Goal: Transaction & Acquisition: Register for event/course

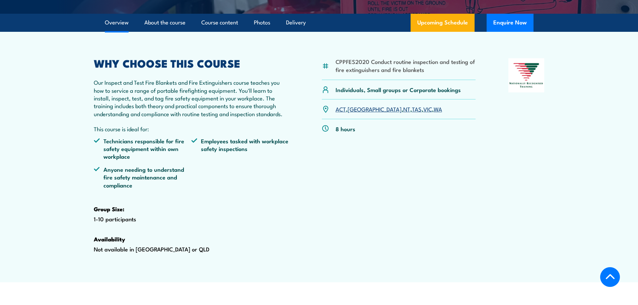
click at [359, 113] on link "[GEOGRAPHIC_DATA]" at bounding box center [375, 109] width 54 height 8
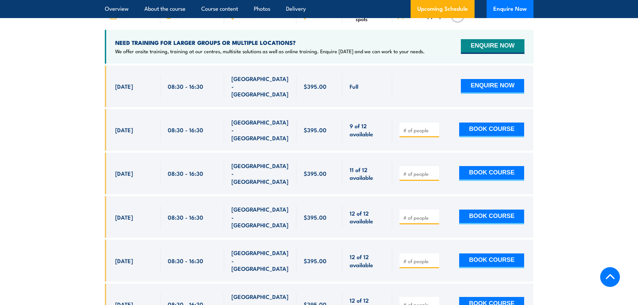
scroll to position [1245, 0]
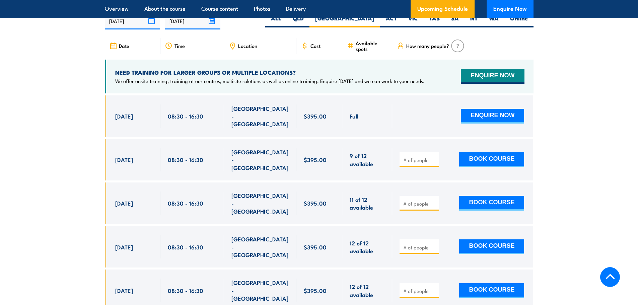
click at [418, 164] on input "number" at bounding box center [421, 160] width 34 height 7
click at [436, 159] on input "1" at bounding box center [421, 160] width 34 height 7
type input "2"
click at [436, 159] on input "2" at bounding box center [421, 160] width 34 height 7
click at [497, 161] on button "BOOK COURSE" at bounding box center [491, 159] width 65 height 15
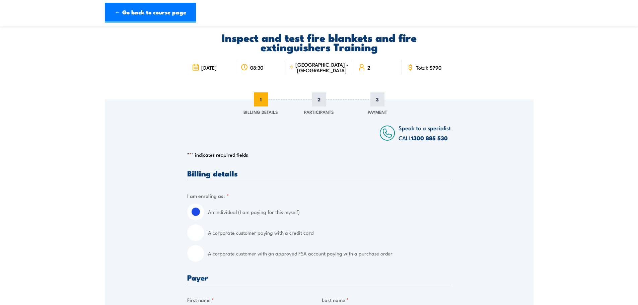
scroll to position [101, 0]
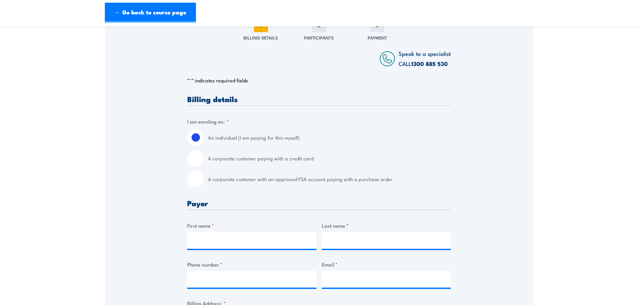
click at [199, 183] on input "A corporate customer with an approved FSA account paying with a purchase order" at bounding box center [195, 179] width 17 height 17
radio input "true"
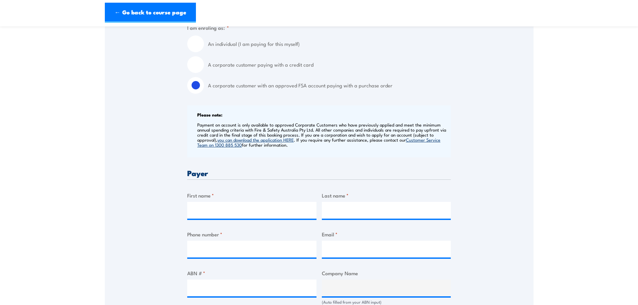
scroll to position [201, 0]
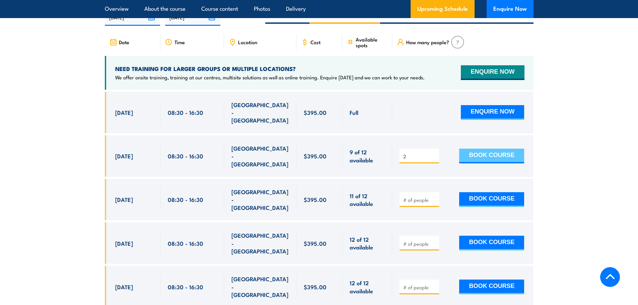
click at [484, 156] on button "BOOK COURSE" at bounding box center [491, 156] width 65 height 15
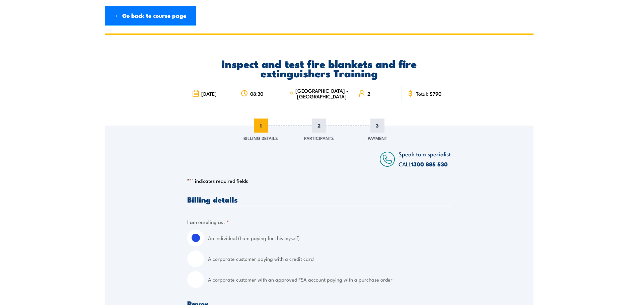
click at [201, 280] on input "A corporate customer with an approved FSA account paying with a purchase order" at bounding box center [195, 279] width 17 height 17
radio input "true"
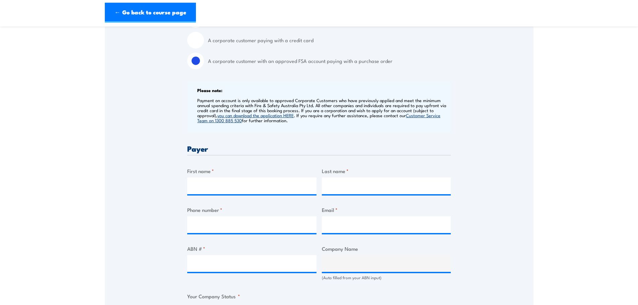
scroll to position [235, 0]
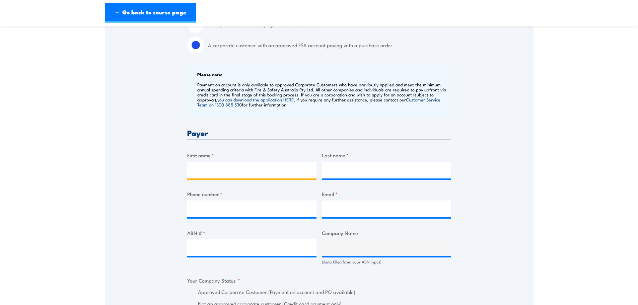
click at [238, 167] on input "First name *" at bounding box center [251, 170] width 129 height 17
type input "Mykia"
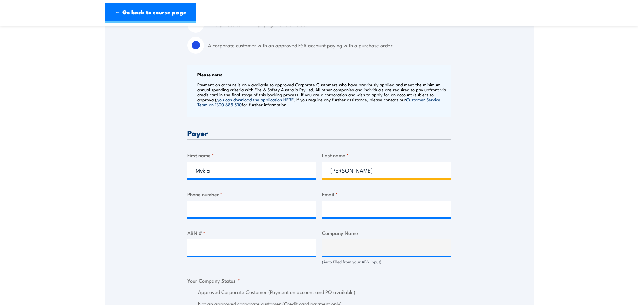
type input "Popham"
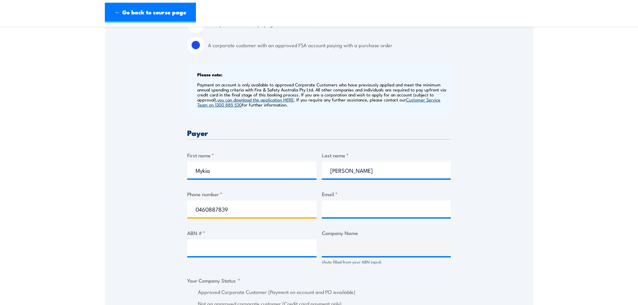
type input "0460887839"
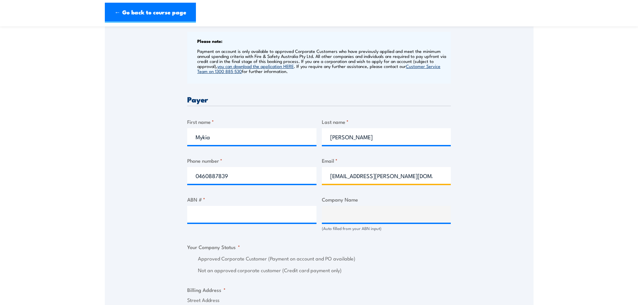
scroll to position [335, 0]
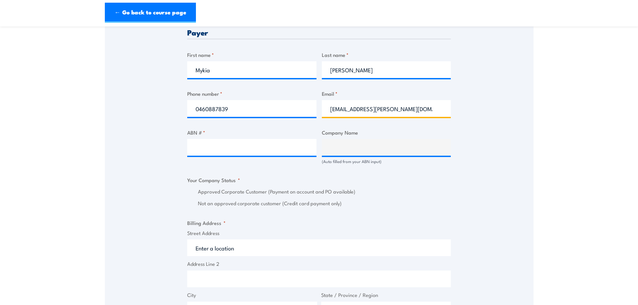
type input "mykia.popham@genus.com.au"
click at [261, 151] on input "ABN # *" at bounding box center [251, 147] width 129 height 17
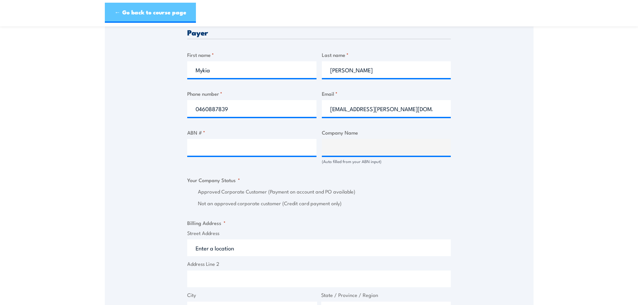
click at [180, 17] on link "← Go back to course page" at bounding box center [150, 13] width 91 height 20
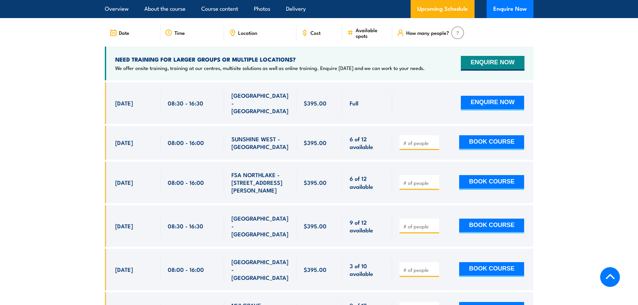
scroll to position [1274, 0]
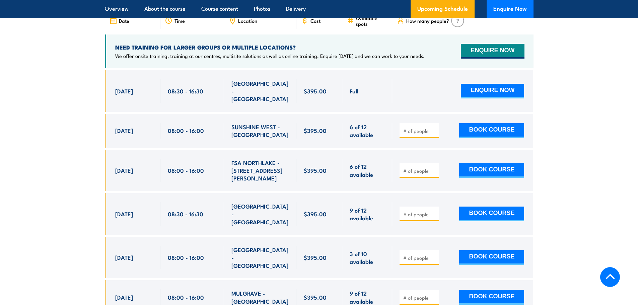
click at [426, 211] on input "number" at bounding box center [421, 214] width 34 height 7
click at [434, 211] on input "1" at bounding box center [421, 214] width 34 height 7
type input "2"
click at [434, 211] on input "2" at bounding box center [421, 214] width 34 height 7
click at [481, 207] on button "BOOK COURSE" at bounding box center [491, 214] width 65 height 15
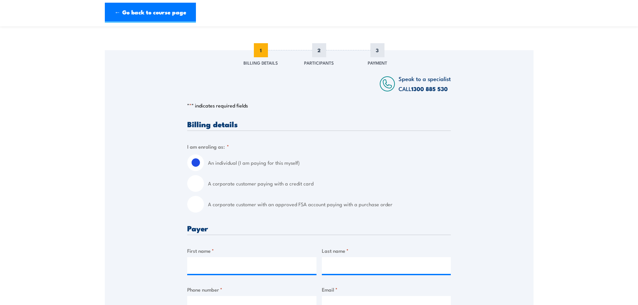
scroll to position [168, 0]
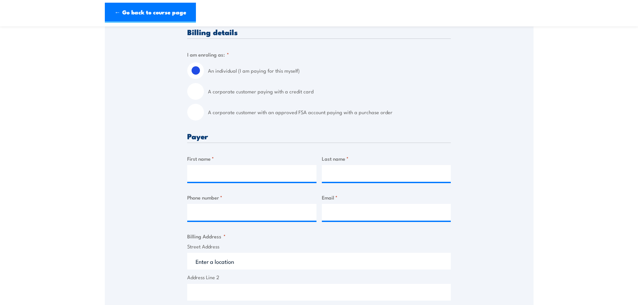
click at [200, 113] on input "A corporate customer with an approved FSA account paying with a purchase order" at bounding box center [195, 112] width 17 height 17
radio input "true"
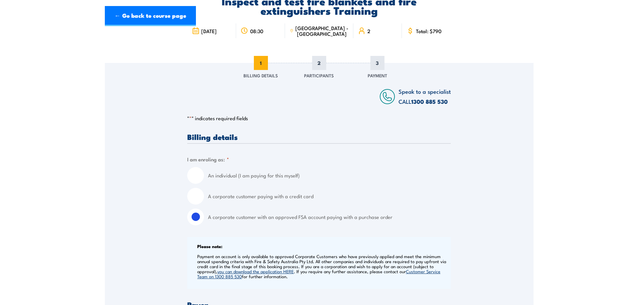
scroll to position [0, 0]
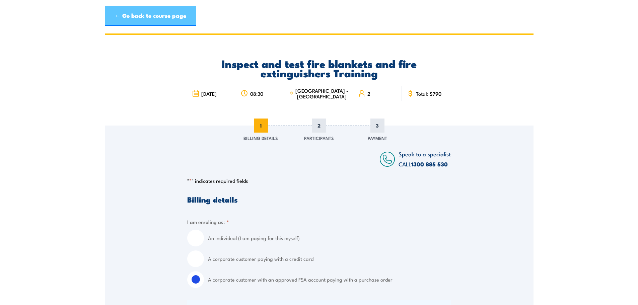
click at [143, 16] on link "← Go back to course page" at bounding box center [150, 16] width 91 height 20
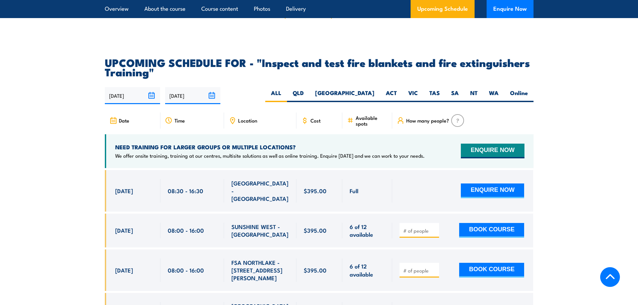
scroll to position [1173, 0]
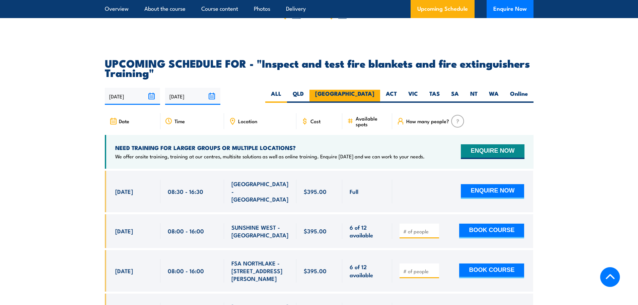
click at [370, 103] on label "[GEOGRAPHIC_DATA]" at bounding box center [345, 96] width 71 height 13
click at [375, 94] on input "[GEOGRAPHIC_DATA]" at bounding box center [377, 92] width 4 height 4
radio input "true"
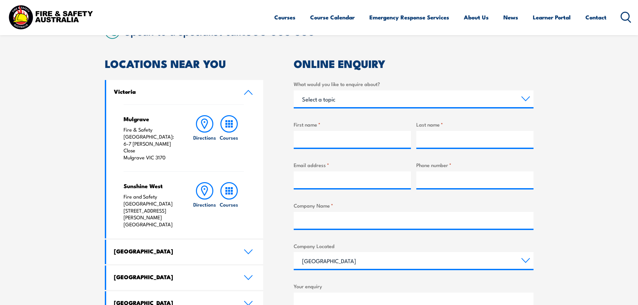
scroll to position [168, 0]
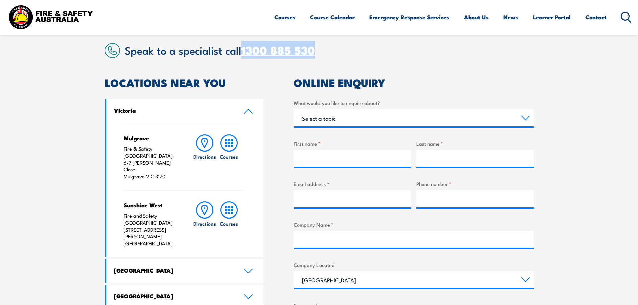
drag, startPoint x: 325, startPoint y: 49, endPoint x: 245, endPoint y: 42, distance: 80.4
click at [245, 44] on h2 "Speak to a specialist call 1300 885 530" at bounding box center [329, 50] width 409 height 12
copy link "1300 885 530"
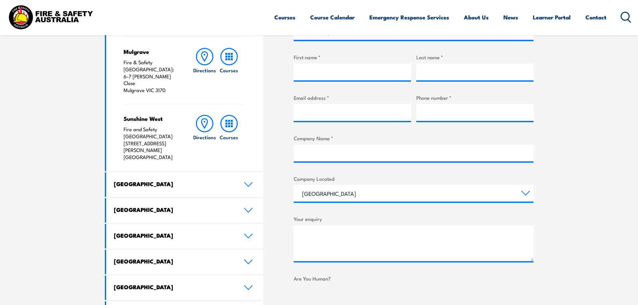
scroll to position [268, 0]
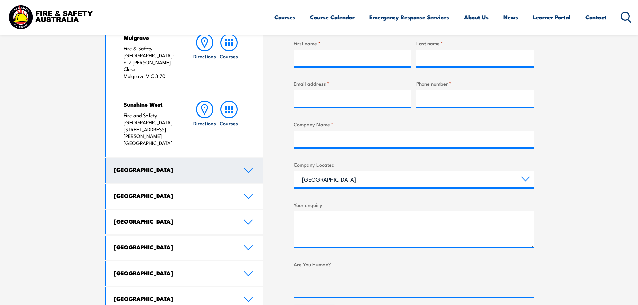
click at [240, 159] on link "New South Wales" at bounding box center [185, 171] width 158 height 24
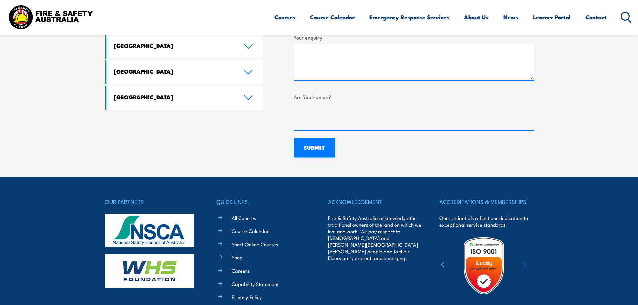
scroll to position [535, 0]
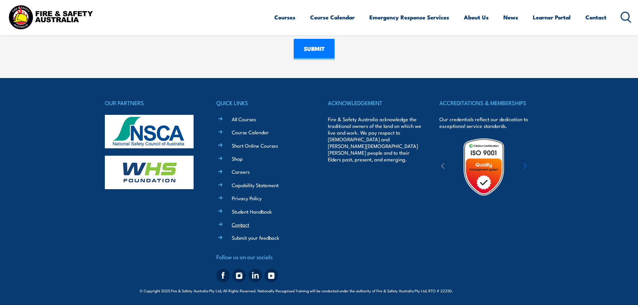
click at [245, 224] on link "Contact" at bounding box center [240, 224] width 17 height 7
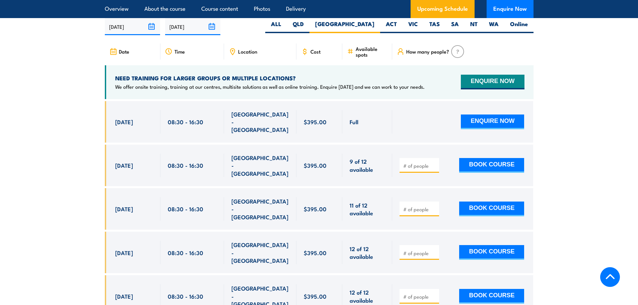
scroll to position [1245, 0]
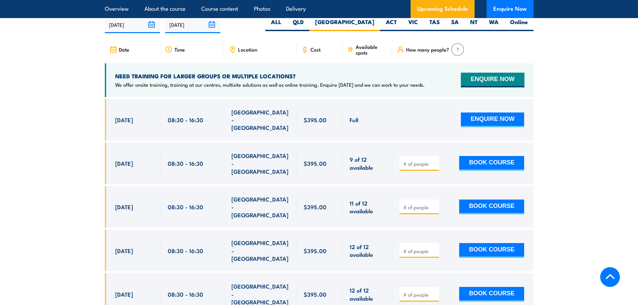
click at [421, 166] on input "number" at bounding box center [421, 164] width 34 height 7
click at [436, 163] on input "1" at bounding box center [421, 164] width 34 height 7
type input "2"
click at [436, 163] on input "2" at bounding box center [421, 164] width 34 height 7
click at [488, 160] on button "BOOK COURSE" at bounding box center [491, 163] width 65 height 15
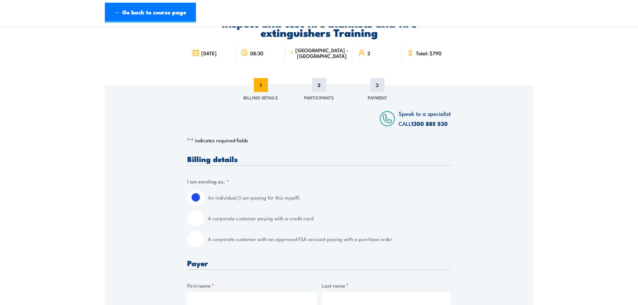
scroll to position [67, 0]
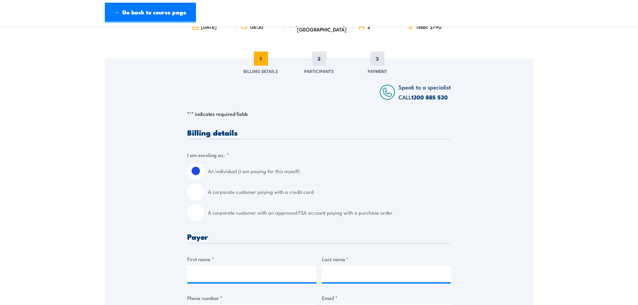
click at [201, 194] on input "A corporate customer paying with a credit card" at bounding box center [195, 192] width 17 height 17
radio input "true"
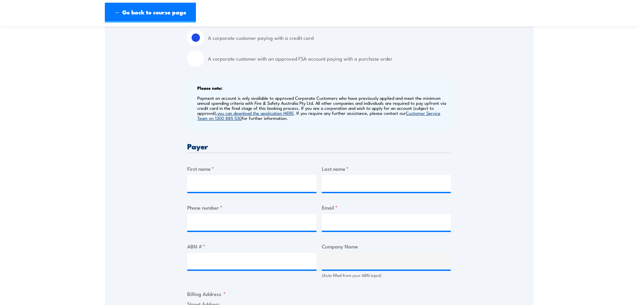
scroll to position [235, 0]
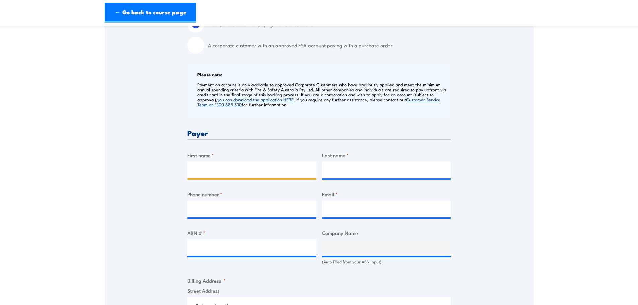
click at [255, 174] on input "First name *" at bounding box center [251, 170] width 129 height 17
type input "Mykia"
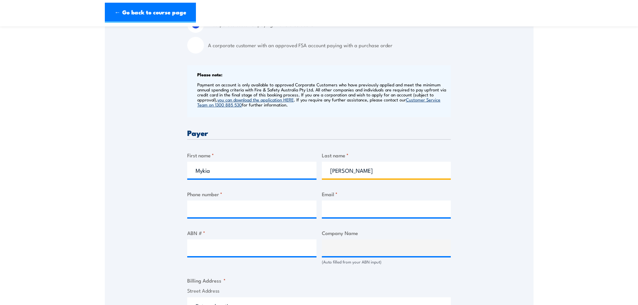
type input "Popham"
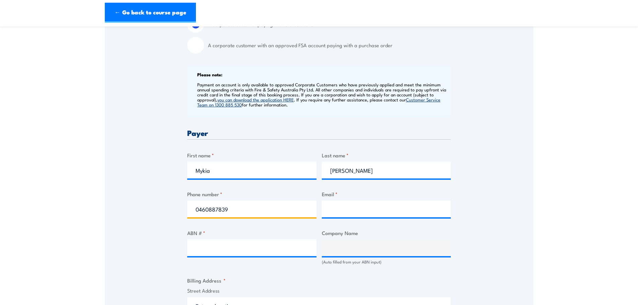
type input "0460887839"
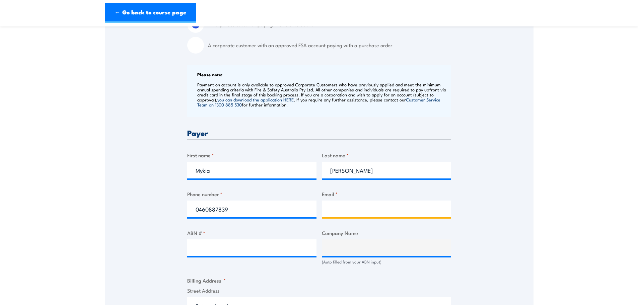
type input "M"
type input "mykia.popham@genus.com.au"
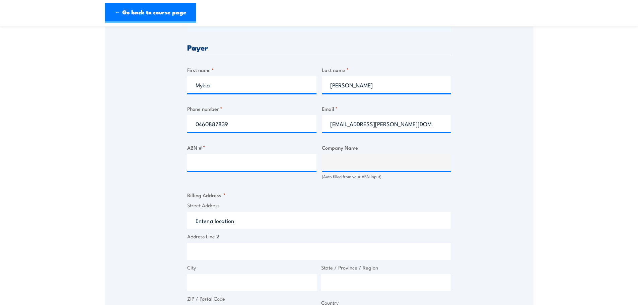
scroll to position [335, 0]
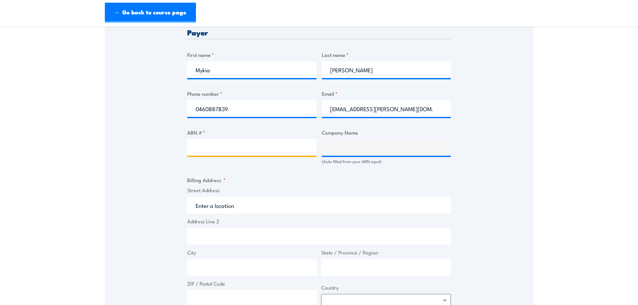
click at [221, 147] on input "ABN # *" at bounding box center [251, 147] width 129 height 17
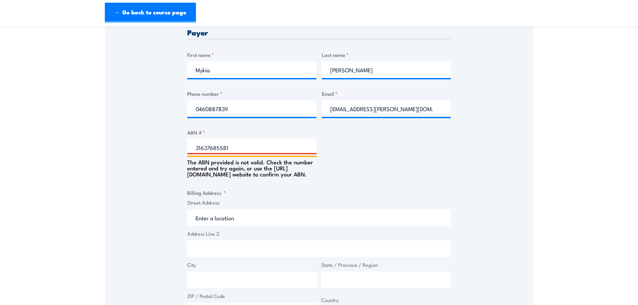
drag, startPoint x: 138, startPoint y: 137, endPoint x: 98, endPoint y: 129, distance: 41.3
click at [98, 129] on section "Inspect and test fire blankets and fire extinguishers Training 7 October 2025 0…" at bounding box center [319, 135] width 638 height 874
type input "20135293793"
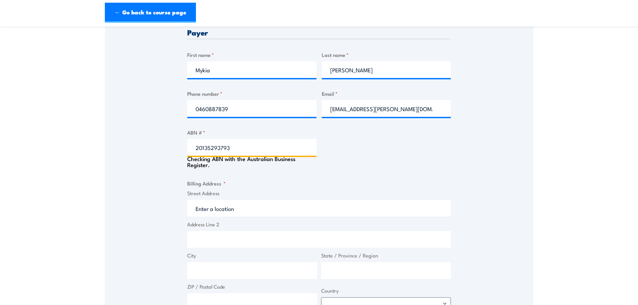
type input "GENUS INFRASTRUCTURE PTY LTD"
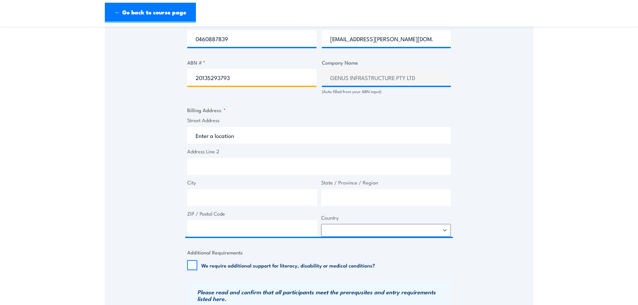
scroll to position [402, 0]
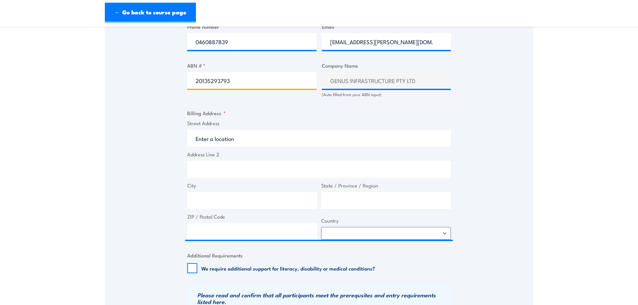
type input "20135293793"
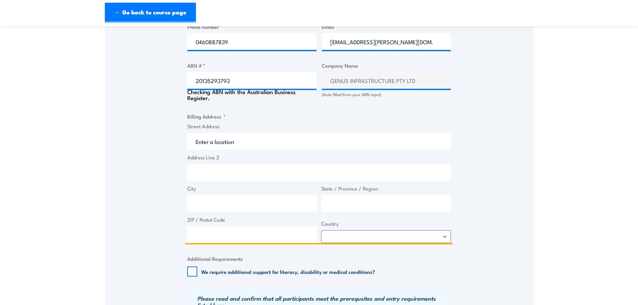
drag, startPoint x: 242, startPoint y: 139, endPoint x: 142, endPoint y: 145, distance: 100.0
click at [142, 145] on div "Speak to a specialist CALL 1300 885 530 CALL 1300 885 530 " * " indicates requi…" at bounding box center [319, 86] width 429 height 726
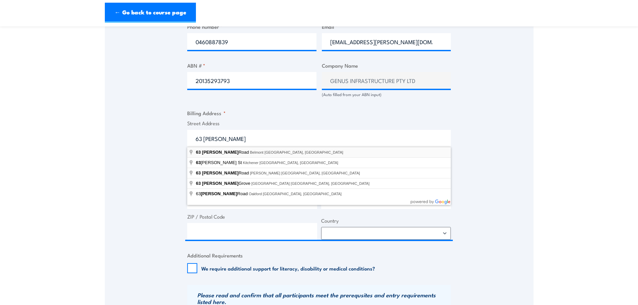
type input "63 Abernethy Road, Belmont WA, Australia"
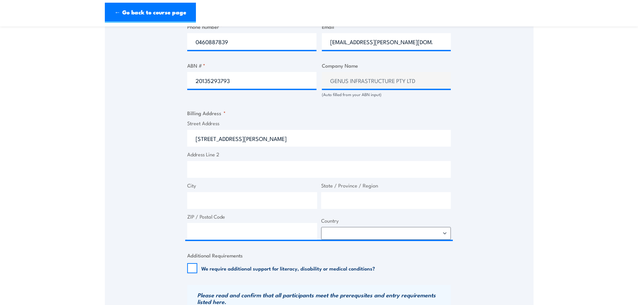
type input "63 Abernethy Rd"
type input "Belmont"
type input "[GEOGRAPHIC_DATA]"
type input "6104"
select select "Australia"
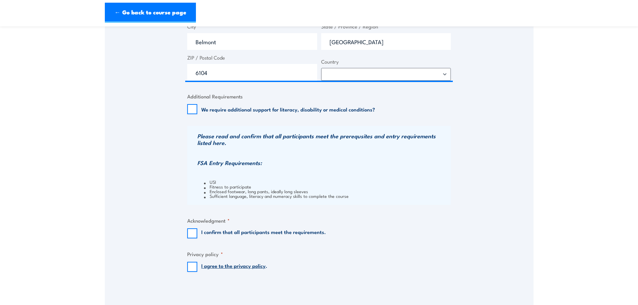
scroll to position [570, 0]
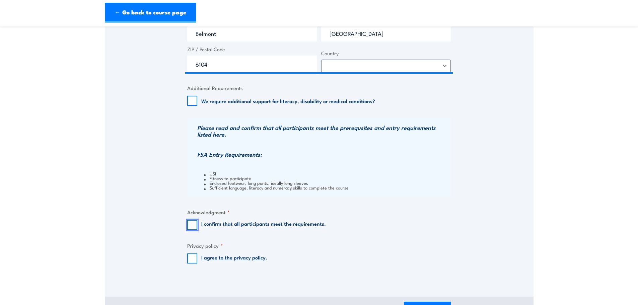
click at [191, 225] on input "I confirm that all participants meet the requirements." at bounding box center [192, 225] width 10 height 10
checkbox input "true"
click at [192, 262] on input "I agree to the privacy policy ." at bounding box center [192, 259] width 10 height 10
checkbox input "true"
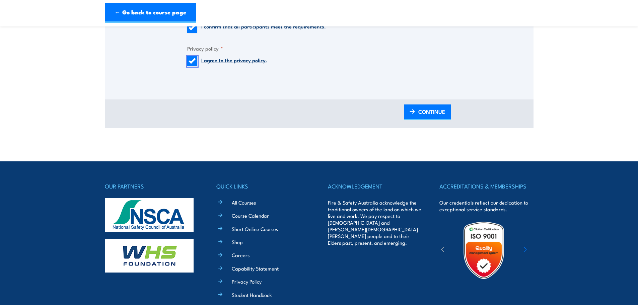
scroll to position [771, 0]
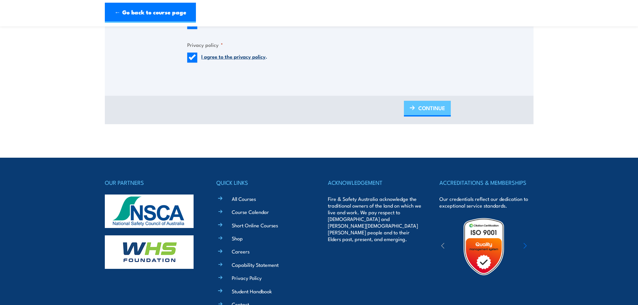
click at [421, 108] on span "CONTINUE" at bounding box center [432, 108] width 27 height 18
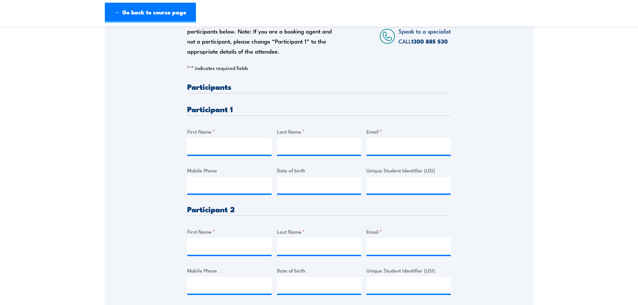
scroll to position [134, 0]
click at [228, 148] on input "First Name *" at bounding box center [229, 145] width 84 height 17
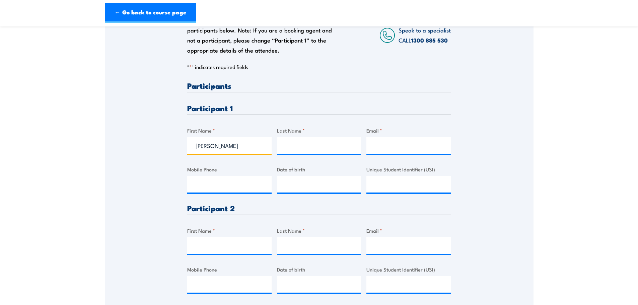
type input "Edwin"
type input "Ashford"
paste input "bobafe7796@gmail.com"
type input "bobafe7796@gmail.com"
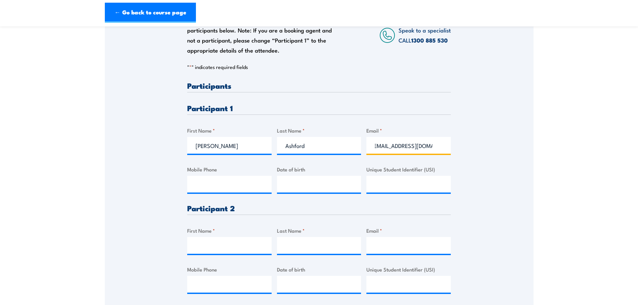
scroll to position [0, 0]
click at [216, 185] on input "Mobile Phone" at bounding box center [229, 184] width 84 height 17
paste input "0473 549 944"
type input "0473 549 944"
click at [315, 185] on input "__/__/____" at bounding box center [319, 184] width 84 height 17
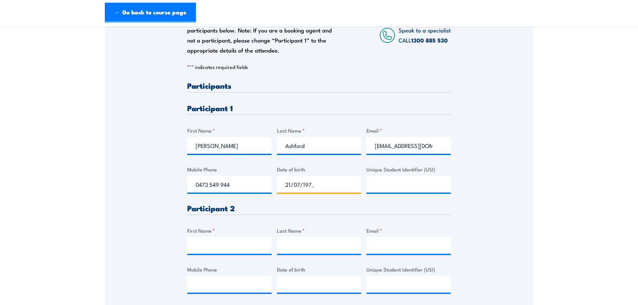
type input "21/07/1973"
paste input "XY6KSP2GPH"
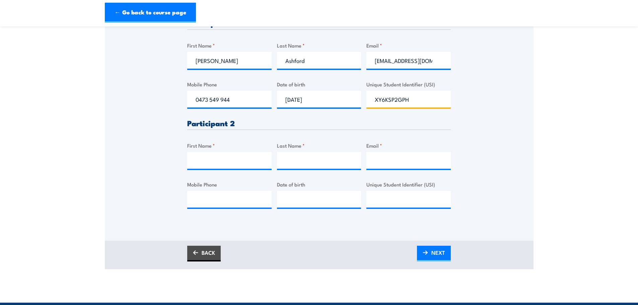
scroll to position [235, 0]
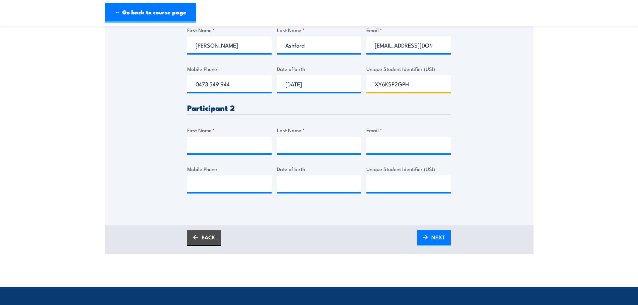
type input "XY6KSP2GPH"
click at [393, 146] on input "Email *" at bounding box center [409, 145] width 84 height 17
paste input "arnel.pascual@genus.com.au"
type input "arnel.pascual@genus.com.au"
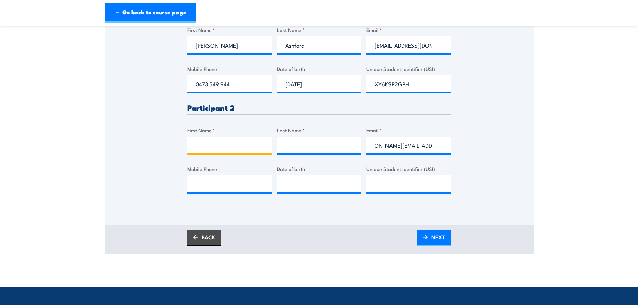
click at [237, 146] on input "First Name *" at bounding box center [229, 145] width 84 height 17
type input "Arnel"
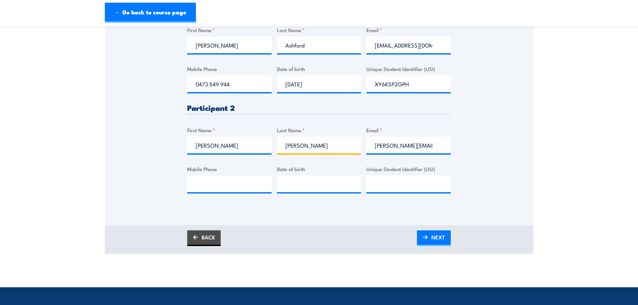
type input "Pascual"
paste input "0403673856"
type input "0403673856"
type input "__/__/____"
click at [300, 184] on input "__/__/____" at bounding box center [319, 184] width 84 height 17
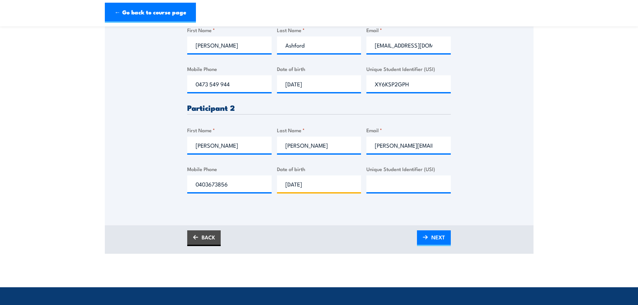
click at [339, 187] on input "08/07/1983" at bounding box center [319, 184] width 84 height 17
type input "08/07/1984"
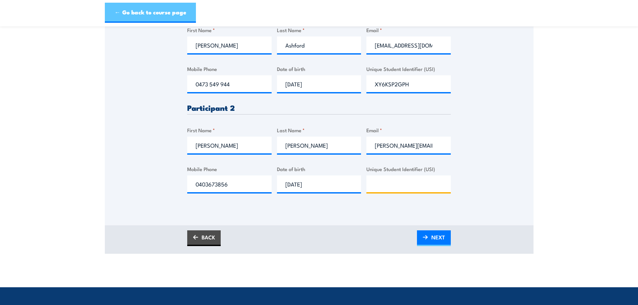
drag, startPoint x: 395, startPoint y: 187, endPoint x: 149, endPoint y: 6, distance: 305.1
click at [388, 177] on input "Unique Student Identifier (USI)" at bounding box center [409, 184] width 84 height 17
paste input "u829YT7C8A"
click at [379, 184] on input "u829YT7C8A" at bounding box center [409, 184] width 84 height 17
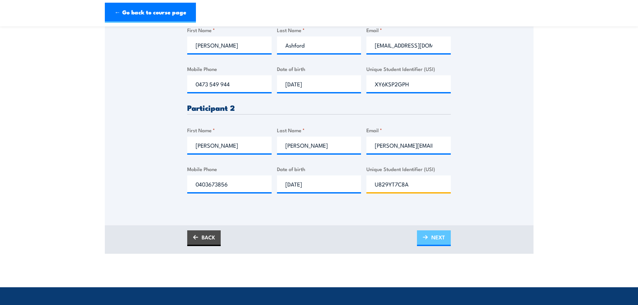
type input "U829YT7C8A"
click at [441, 234] on span "NEXT" at bounding box center [439, 238] width 14 height 18
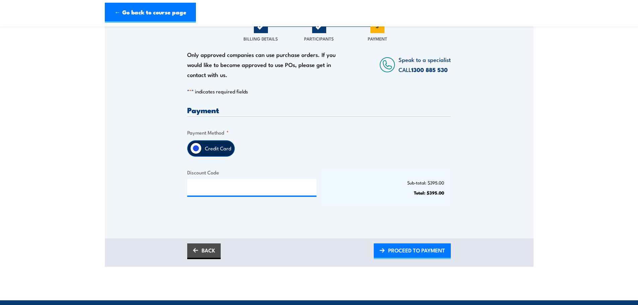
scroll to position [101, 0]
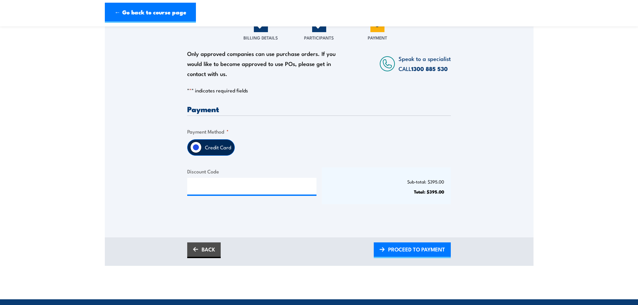
click at [207, 142] on label "Credit Card" at bounding box center [218, 148] width 33 height 16
click at [202, 142] on input "Credit Card" at bounding box center [195, 147] width 11 height 11
click at [195, 145] on input "Credit Card" at bounding box center [195, 147] width 11 height 11
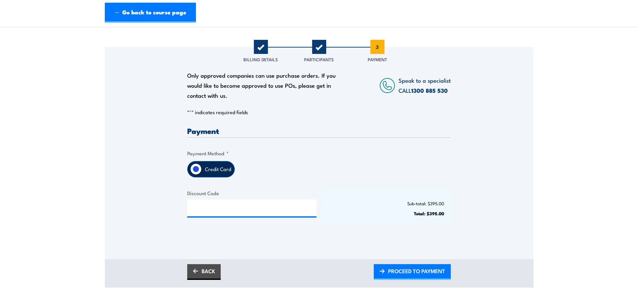
scroll to position [67, 0]
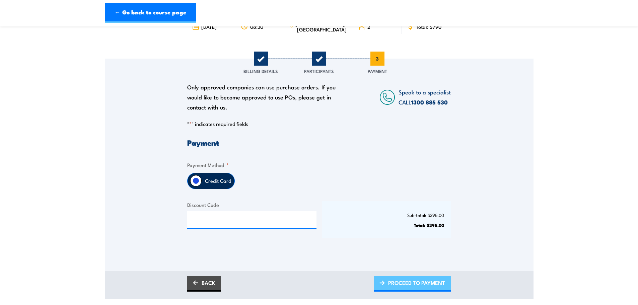
click at [420, 289] on span "PROCEED TO PAYMENT" at bounding box center [416, 283] width 57 height 18
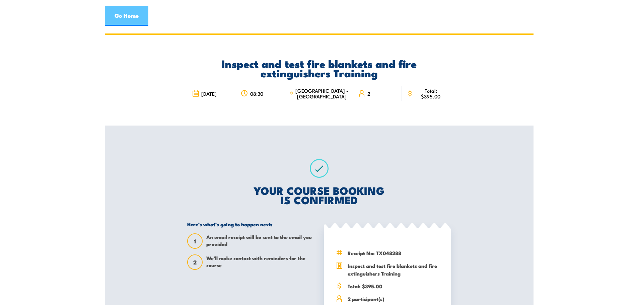
click at [130, 19] on link "Go Home" at bounding box center [127, 16] width 44 height 20
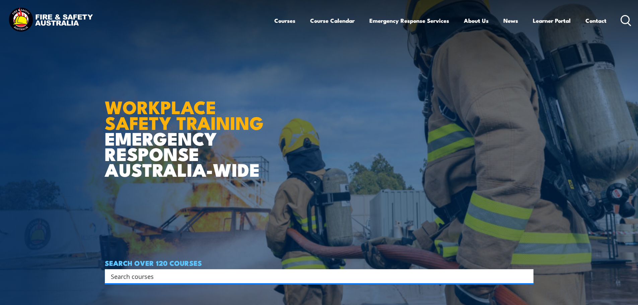
click at [261, 276] on input "Search input" at bounding box center [315, 276] width 408 height 10
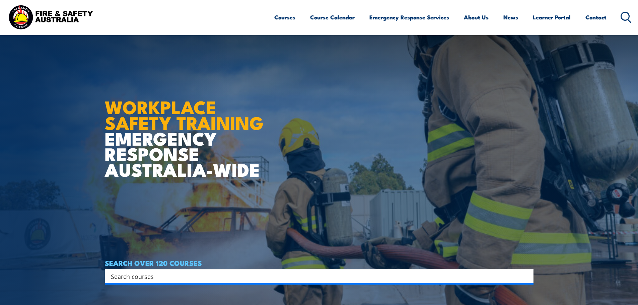
scroll to position [168, 0]
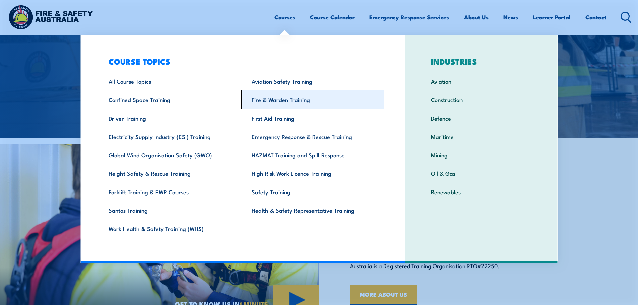
click at [292, 98] on link "Fire & Warden Training" at bounding box center [312, 99] width 143 height 18
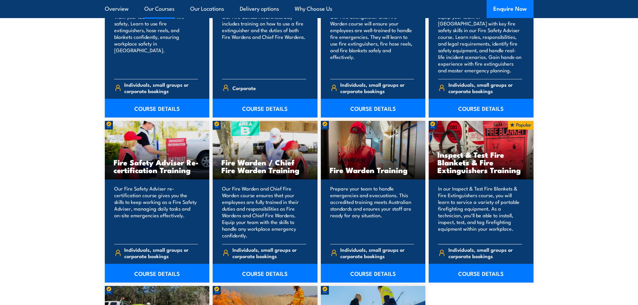
scroll to position [804, 0]
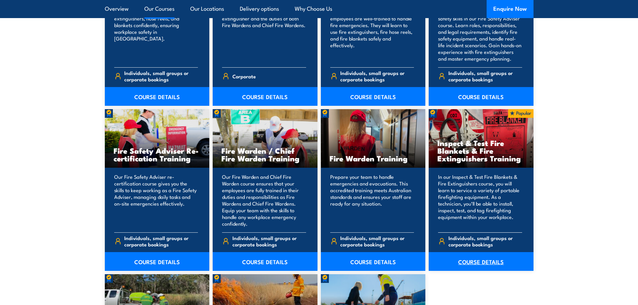
click at [492, 262] on link "COURSE DETAILS" at bounding box center [481, 261] width 105 height 19
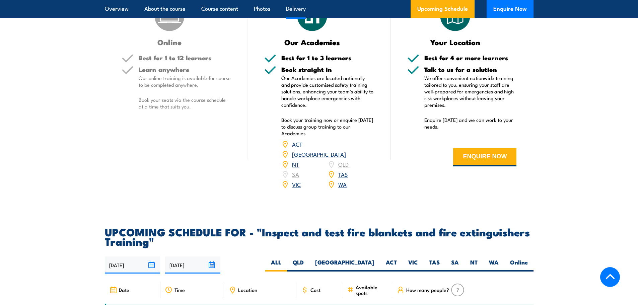
scroll to position [1072, 0]
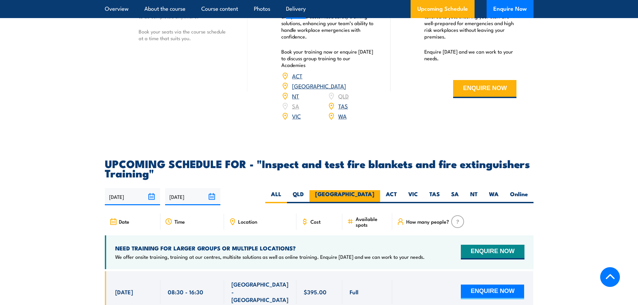
click at [372, 203] on label "NSW" at bounding box center [345, 196] width 71 height 13
click at [375, 195] on input "NSW" at bounding box center [377, 192] width 4 height 4
radio input "true"
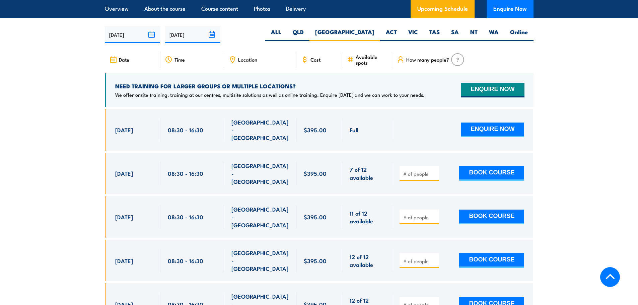
scroll to position [1245, 0]
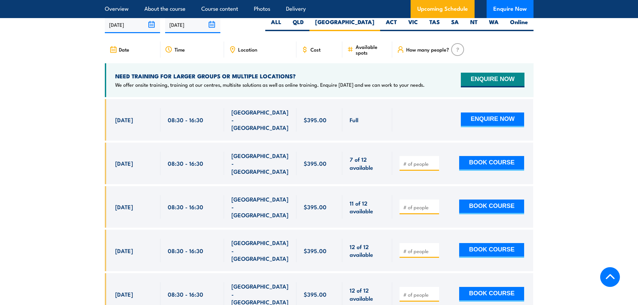
click at [417, 204] on input "number" at bounding box center [421, 207] width 34 height 7
click at [433, 204] on input "1" at bounding box center [421, 207] width 34 height 7
click at [433, 204] on input "2" at bounding box center [421, 207] width 34 height 7
type input "3"
click at [433, 204] on input "3" at bounding box center [421, 207] width 34 height 7
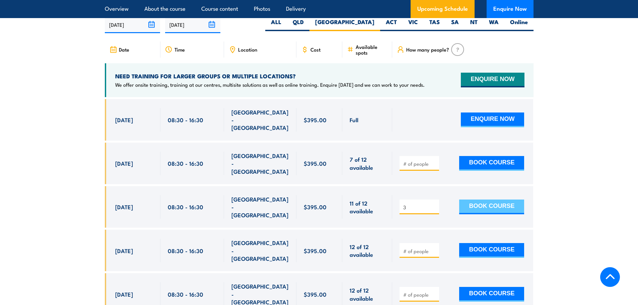
click at [480, 204] on button "BOOK COURSE" at bounding box center [491, 207] width 65 height 15
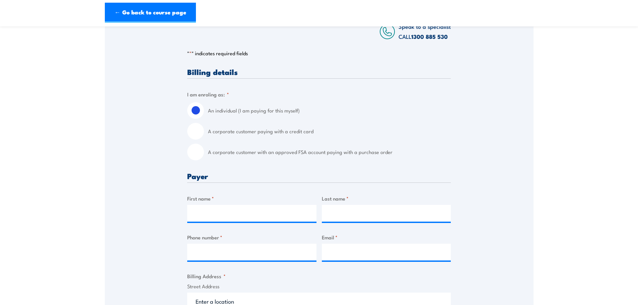
scroll to position [134, 0]
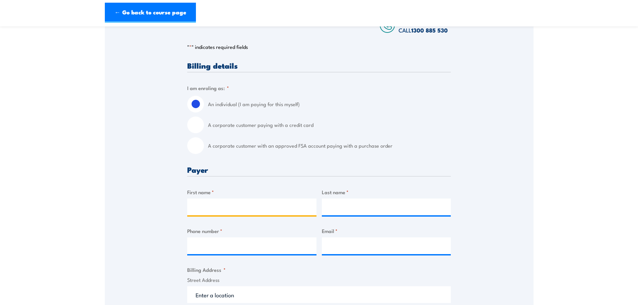
click at [221, 209] on input "First name *" at bounding box center [251, 207] width 129 height 17
type input "Mykia"
type input "[PERSON_NAME]"
type input "0460887839"
click at [336, 247] on input "Email *" at bounding box center [386, 246] width 129 height 17
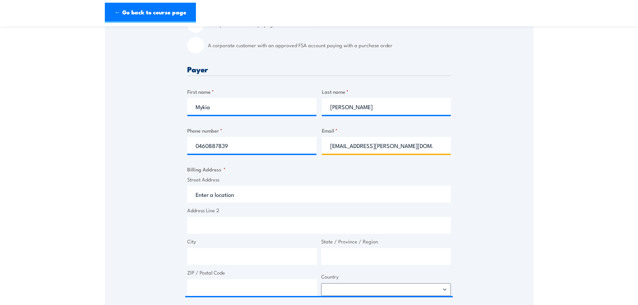
scroll to position [268, 0]
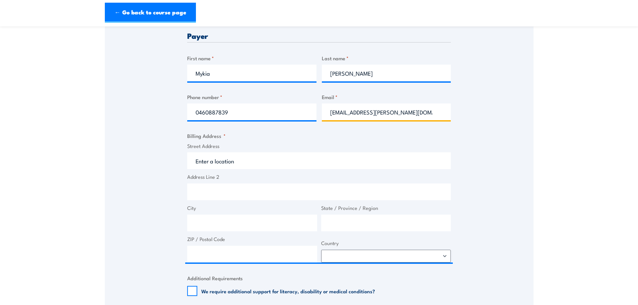
type input "[EMAIL_ADDRESS][PERSON_NAME][DOMAIN_NAME]"
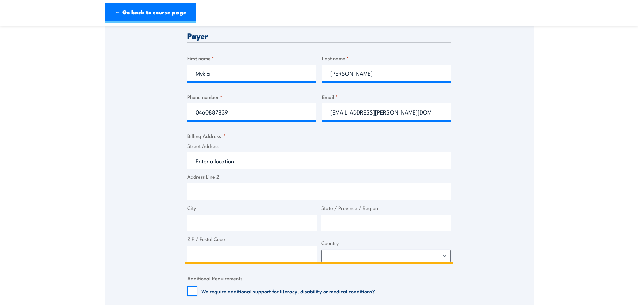
click at [244, 156] on input "Street Address" at bounding box center [319, 160] width 264 height 17
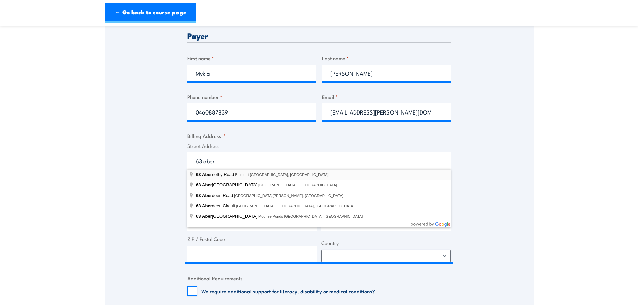
type input "[STREET_ADDRESS][PERSON_NAME]"
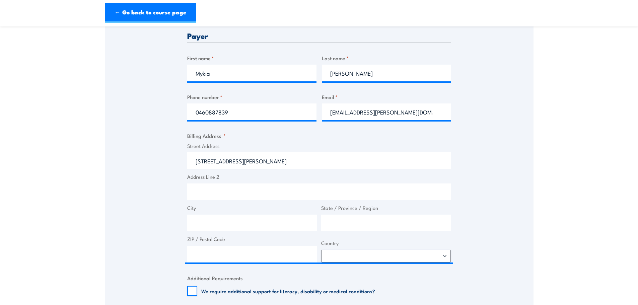
type input "[STREET_ADDRESS][PERSON_NAME]"
type input "Belmont"
type input "[GEOGRAPHIC_DATA]"
type input "6104"
select select "[GEOGRAPHIC_DATA]"
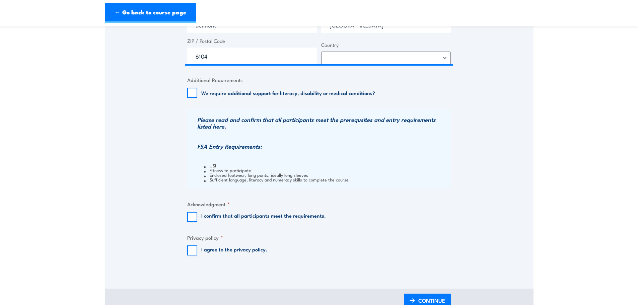
scroll to position [469, 0]
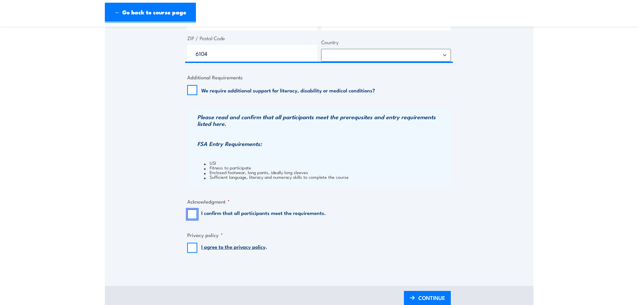
click at [188, 218] on input "I confirm that all participants meet the requirements." at bounding box center [192, 214] width 10 height 10
checkbox input "true"
click at [190, 249] on input "I agree to the privacy policy ." at bounding box center [192, 248] width 10 height 10
checkbox input "true"
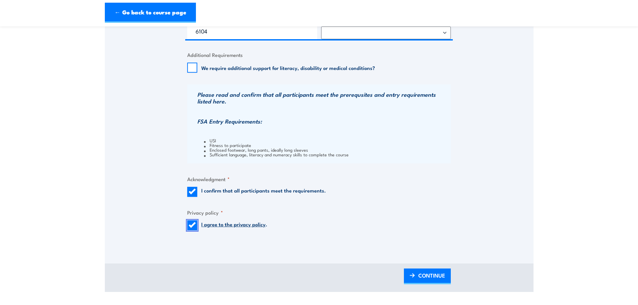
scroll to position [637, 0]
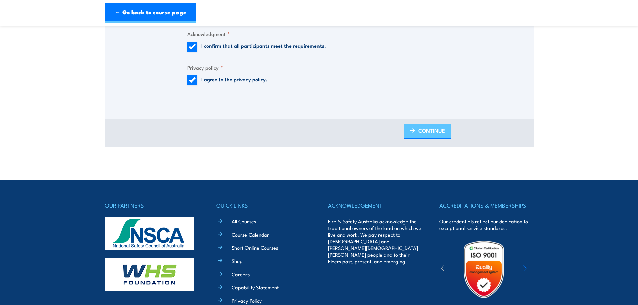
click at [437, 128] on span "CONTINUE" at bounding box center [432, 131] width 27 height 18
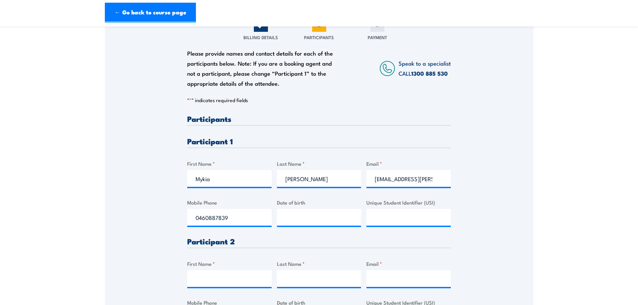
scroll to position [101, 0]
drag, startPoint x: 241, startPoint y: 183, endPoint x: 155, endPoint y: 190, distance: 86.1
click at [155, 190] on div "Please provide names and contact details for each of the participants below. No…" at bounding box center [319, 233] width 429 height 416
drag, startPoint x: 313, startPoint y: 179, endPoint x: 261, endPoint y: 182, distance: 51.3
click at [261, 182] on div "Please provide names and contact details for each of the participants below. No…" at bounding box center [319, 276] width 264 height 323
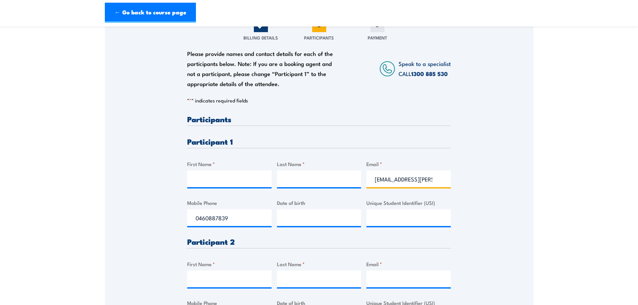
scroll to position [0, 0]
drag, startPoint x: 446, startPoint y: 177, endPoint x: 316, endPoint y: 194, distance: 131.4
click at [316, 194] on div "Please provide names and contact details for each of the participants below. No…" at bounding box center [319, 276] width 264 height 323
type input "au"
drag, startPoint x: 439, startPoint y: 179, endPoint x: 301, endPoint y: 191, distance: 138.3
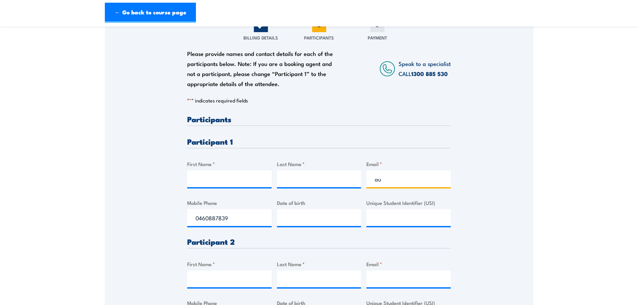
click at [301, 191] on div "Please provide names and contact details for each of the participants below. No…" at bounding box center [319, 276] width 264 height 323
drag, startPoint x: 146, startPoint y: 224, endPoint x: 111, endPoint y: 228, distance: 35.1
click at [111, 228] on div "Please provide names and contact details for each of the participants below. No…" at bounding box center [319, 233] width 429 height 416
click at [200, 175] on input "First Name *" at bounding box center [229, 179] width 84 height 17
type input "Neville"
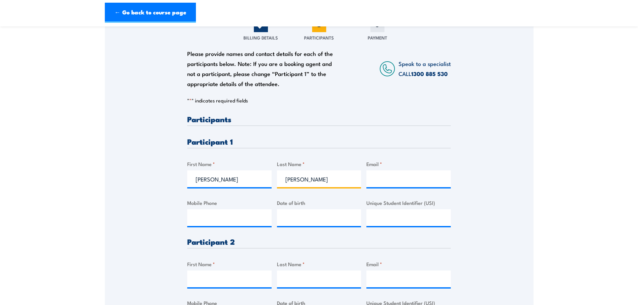
type input "Scott"
paste input "nevman34@bigpond.com"
type input "nevman34@bigpond.com"
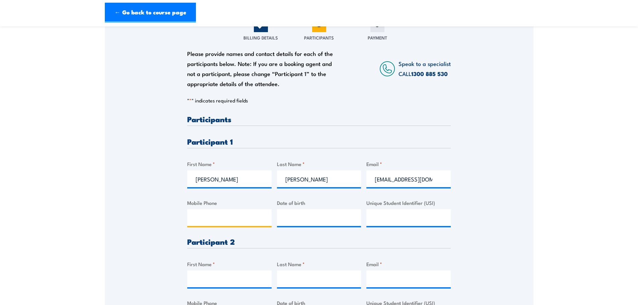
paste input "0407 388 533"
type input "0407 388 533"
type input "__/__/____"
click at [302, 219] on input "__/__/____" at bounding box center [319, 217] width 84 height 17
type input "28/03/1982"
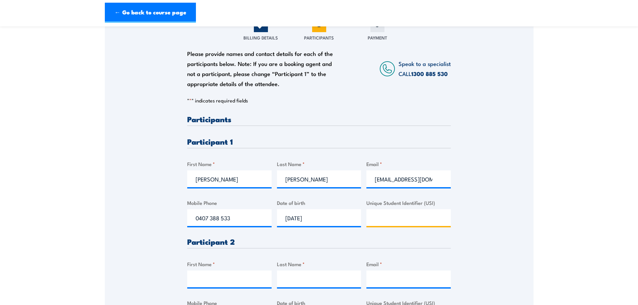
paste input "9692VS26KC"
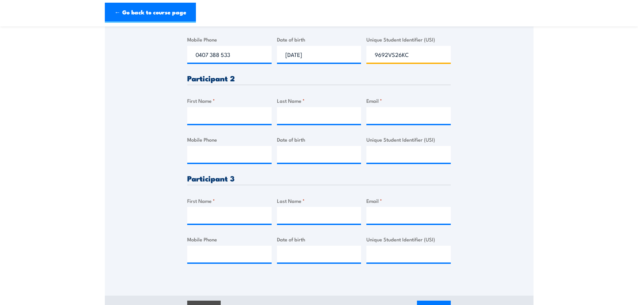
scroll to position [268, 0]
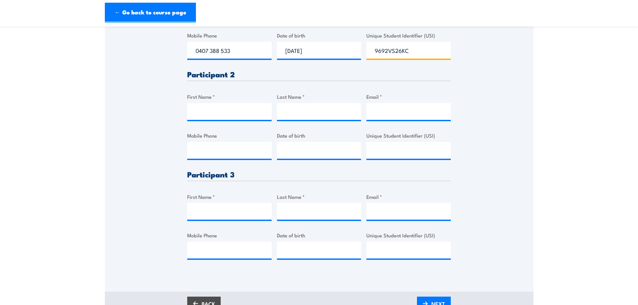
type input "9692VS26KC"
click at [389, 113] on input "Email *" at bounding box center [409, 111] width 84 height 17
paste input "nansenleigh@gmail.com"
type input "nansenleigh@gmail.com"
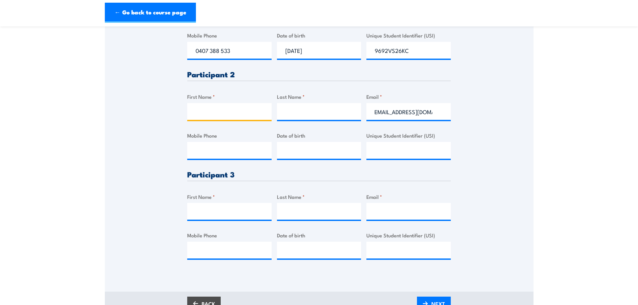
click at [200, 113] on input "First Name *" at bounding box center [229, 111] width 84 height 17
type input "Leigh"
type input "Nansen"
paste input "0435792906"
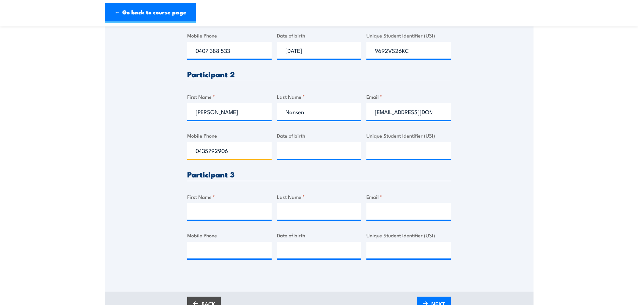
type input "0435792906"
type input "__/__/____"
drag, startPoint x: 310, startPoint y: 148, endPoint x: 281, endPoint y: 4, distance: 147.6
click at [309, 146] on input "__/__/____" at bounding box center [319, 150] width 84 height 17
type input "20/09/1999"
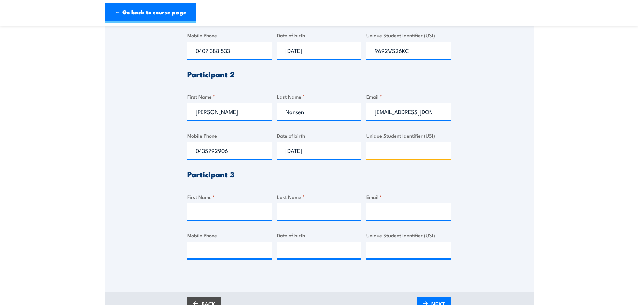
paste input "FZSZVRHJAD"
type input "FZSZVRHJAD"
click at [236, 213] on input "First Name *" at bounding box center [229, 211] width 84 height 17
type input "Mark"
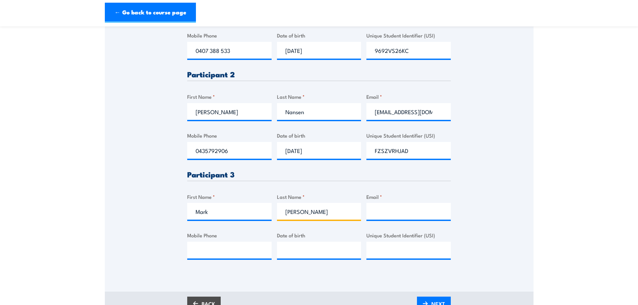
type input "Bradshaw"
paste input "diggersmate@hotmail.com"
type input "diggersmate@hotmail.com"
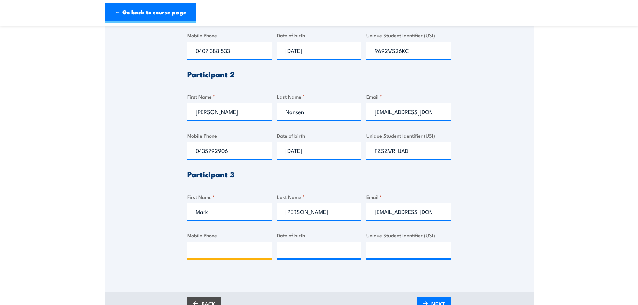
click at [247, 252] on input "Mobile Phone" at bounding box center [229, 250] width 84 height 17
paste input "0419424118"
type input "0419424118"
type input "__/__/____"
click at [296, 254] on input "__/__/____" at bounding box center [319, 250] width 84 height 17
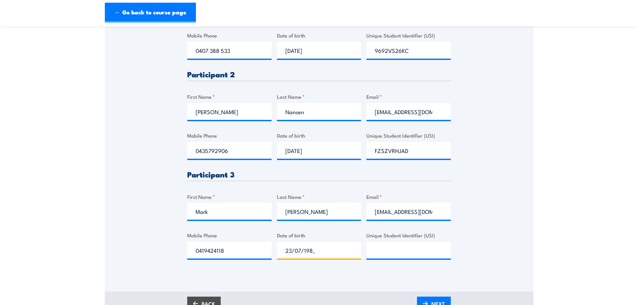
type input "23/07/1985"
click at [414, 256] on input "Unique Student Identifier (USI)" at bounding box center [409, 250] width 84 height 17
paste input "TK57PG2DLA"
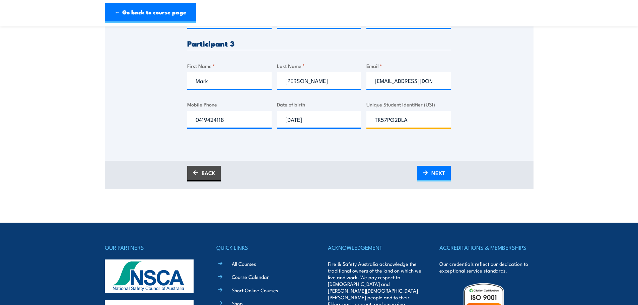
scroll to position [402, 0]
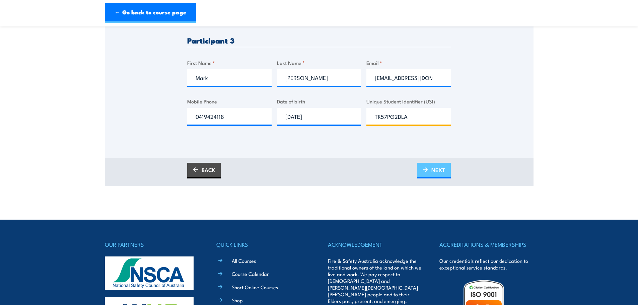
type input "TK57PG2DLA"
click at [447, 167] on link "NEXT" at bounding box center [434, 171] width 34 height 16
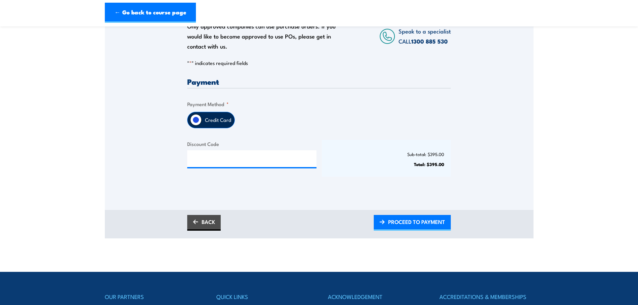
scroll to position [134, 0]
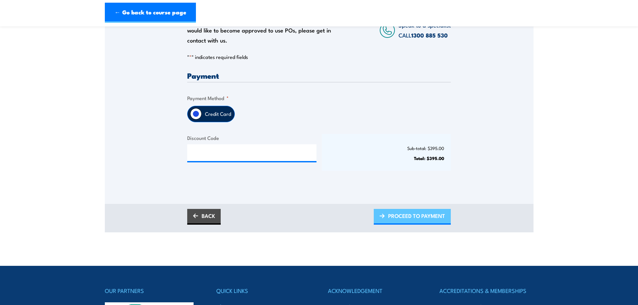
click at [433, 216] on span "PROCEED TO PAYMENT" at bounding box center [416, 216] width 57 height 18
